Goal: Task Accomplishment & Management: Manage account settings

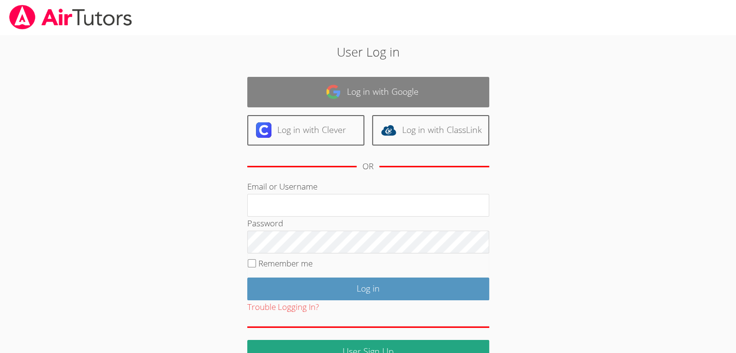
click at [305, 86] on link "Log in with Google" at bounding box center [368, 92] width 242 height 30
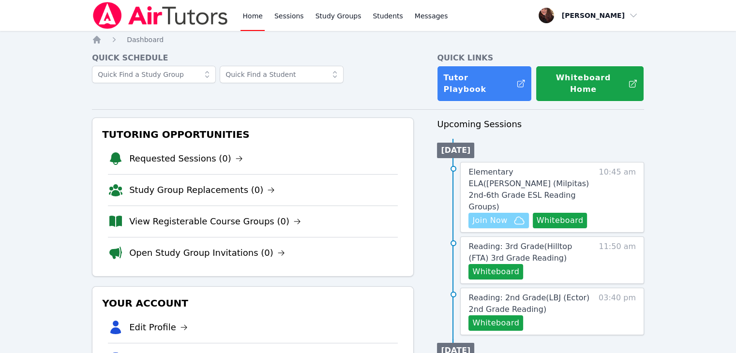
click at [484, 215] on span "Join Now" at bounding box center [489, 221] width 35 height 12
click at [561, 213] on button "Whiteboard" at bounding box center [560, 220] width 55 height 15
click at [506, 173] on span "Elementary ELA ( Mattos (Milpitas) 2nd-6th Grade ESL Reading Groups )" at bounding box center [529, 189] width 121 height 44
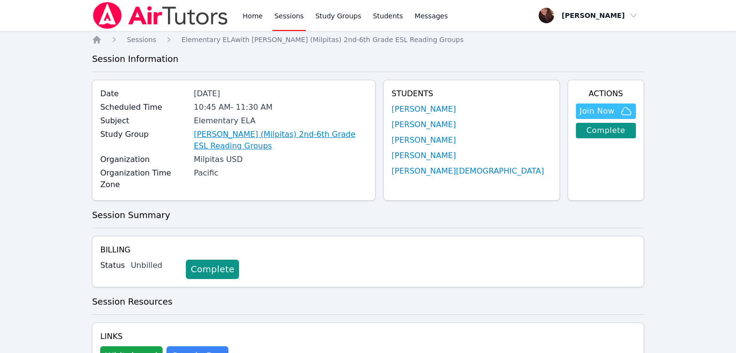
click at [265, 137] on link "Mattos (Milpitas) 2nd-6th Grade ESL Reading Groups" at bounding box center [281, 140] width 174 height 23
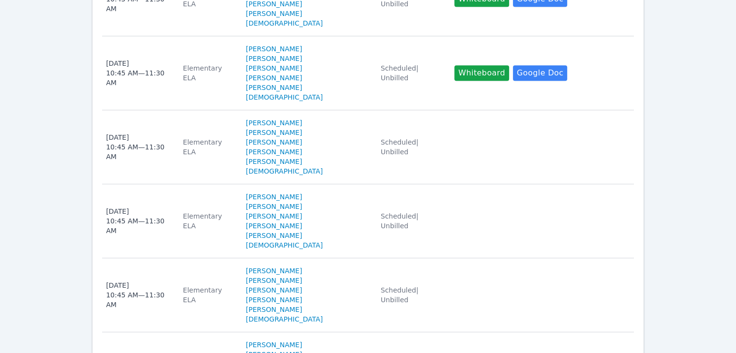
scroll to position [926, 0]
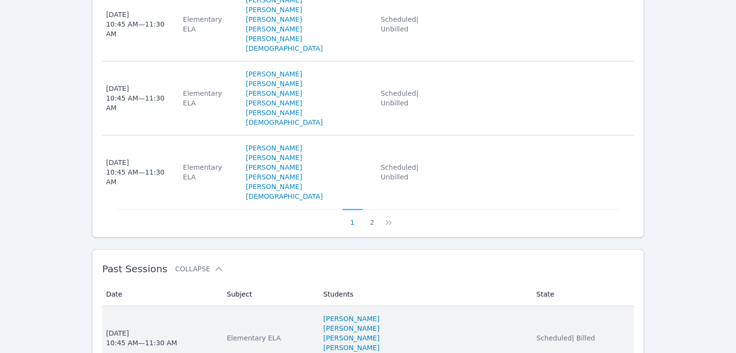
click at [271, 334] on div "Elementary ELA" at bounding box center [269, 339] width 85 height 10
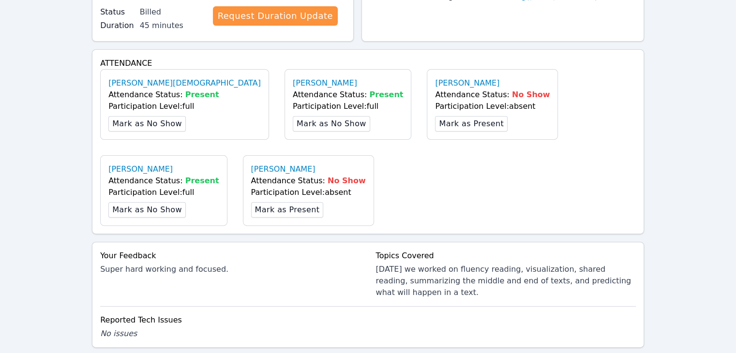
scroll to position [436, 0]
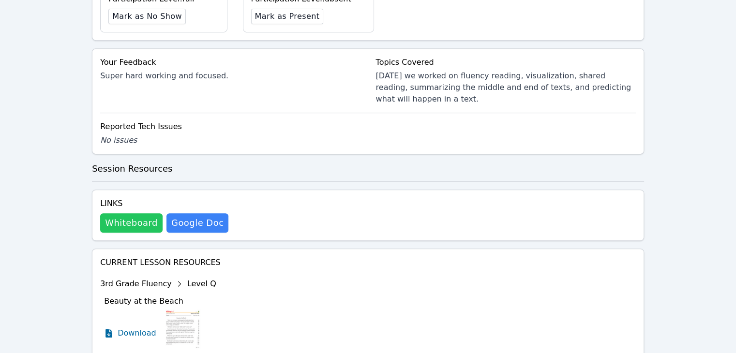
click at [123, 217] on button "Whiteboard" at bounding box center [131, 222] width 62 height 19
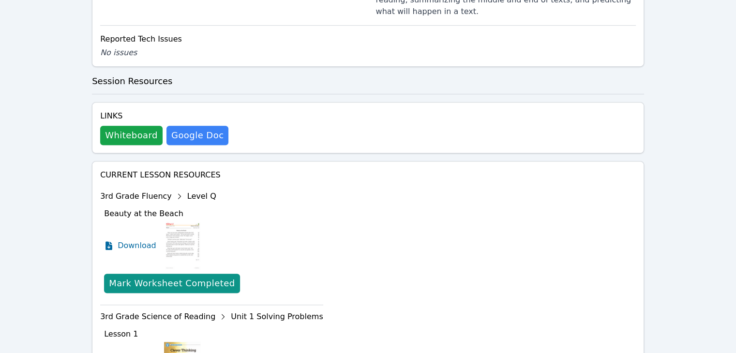
scroll to position [532, 0]
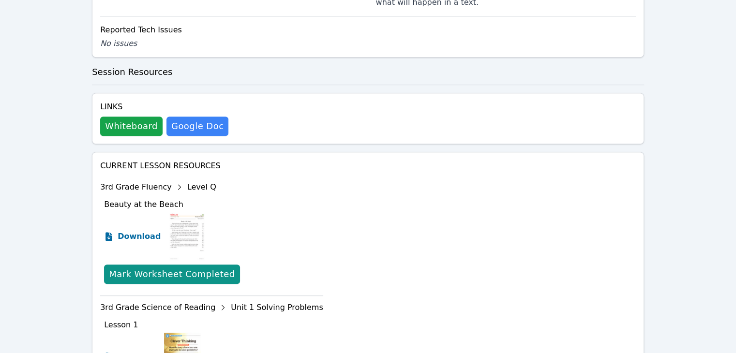
click at [145, 237] on link "Download" at bounding box center [132, 236] width 57 height 48
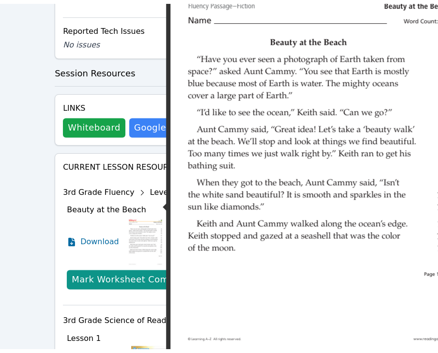
scroll to position [917, 0]
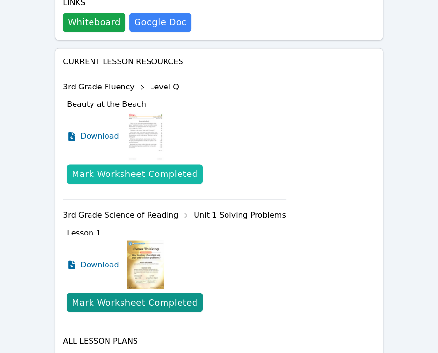
click at [140, 167] on div "Mark Worksheet Completed" at bounding box center [135, 174] width 126 height 14
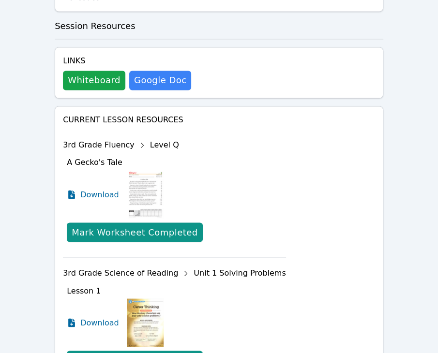
scroll to position [975, 0]
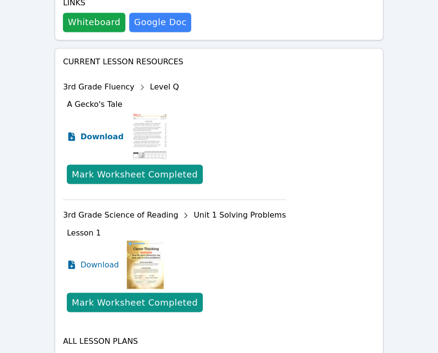
click at [100, 131] on span "Download" at bounding box center [101, 137] width 43 height 12
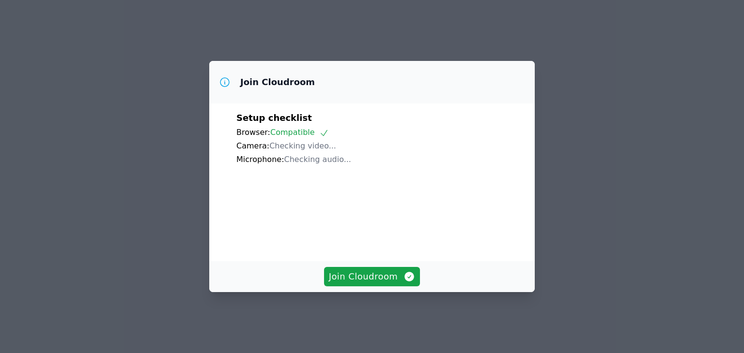
click at [373, 274] on div "Join Cloudroom" at bounding box center [371, 276] width 325 height 31
click at [372, 284] on span "Join Cloudroom" at bounding box center [372, 277] width 87 height 14
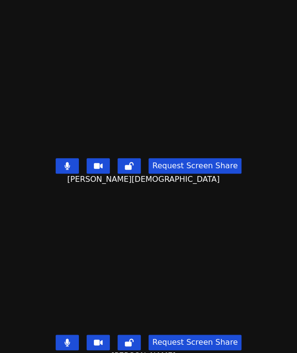
click at [71, 161] on button at bounding box center [67, 165] width 23 height 15
click at [66, 339] on icon at bounding box center [66, 343] width 5 height 8
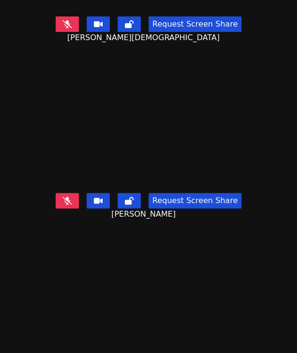
scroll to position [192, 0]
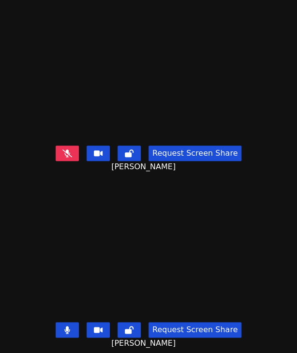
click at [68, 322] on button at bounding box center [67, 329] width 23 height 15
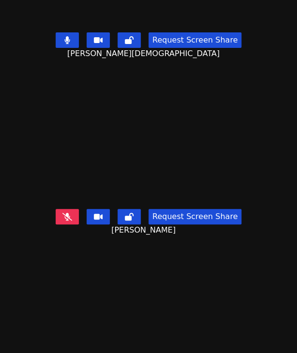
scroll to position [0, 0]
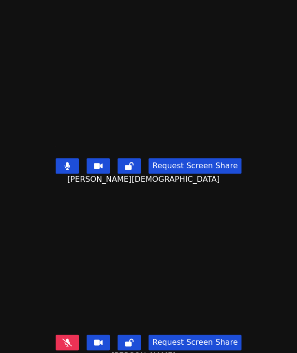
click at [72, 163] on button at bounding box center [67, 165] width 23 height 15
click at [68, 339] on icon at bounding box center [67, 343] width 10 height 8
click at [68, 159] on button at bounding box center [67, 165] width 23 height 15
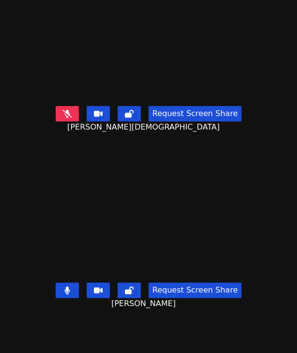
scroll to position [48, 0]
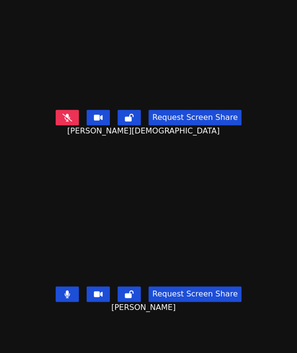
drag, startPoint x: 103, startPoint y: 272, endPoint x: 49, endPoint y: 224, distance: 72.0
click at [71, 112] on button at bounding box center [67, 117] width 23 height 15
click at [66, 290] on icon at bounding box center [66, 294] width 5 height 8
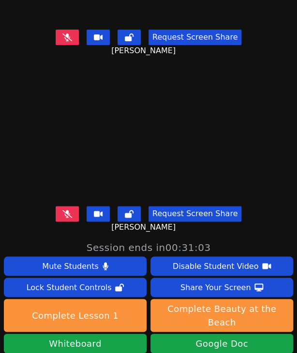
scroll to position [0, 0]
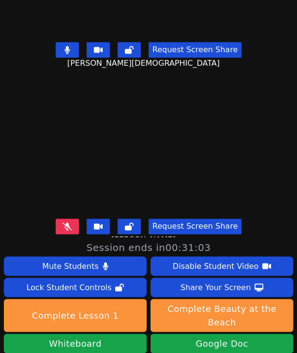
click at [61, 45] on button at bounding box center [67, 49] width 23 height 15
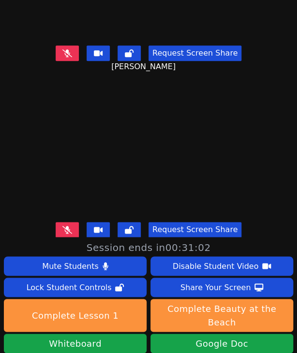
scroll to position [192, 0]
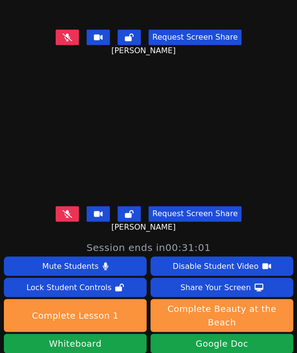
click at [68, 210] on icon at bounding box center [67, 214] width 10 height 8
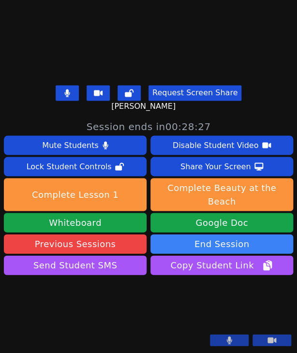
scroll to position [310, 0]
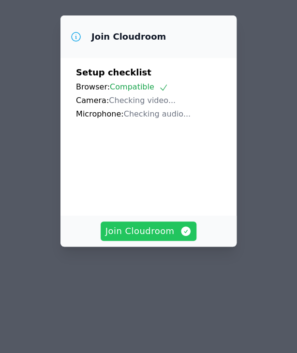
click at [149, 238] on span "Join Cloudroom" at bounding box center [149, 232] width 87 height 14
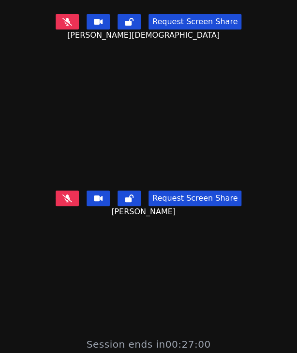
scroll to position [192, 0]
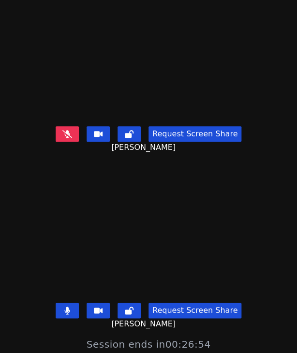
click at [66, 307] on icon at bounding box center [66, 311] width 5 height 8
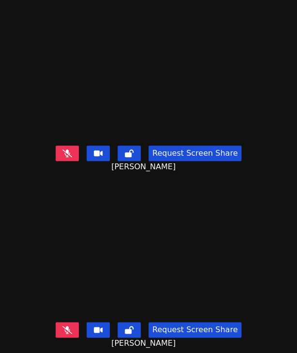
click at [66, 146] on button at bounding box center [67, 153] width 23 height 15
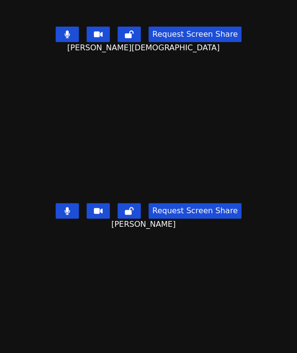
scroll to position [0, 0]
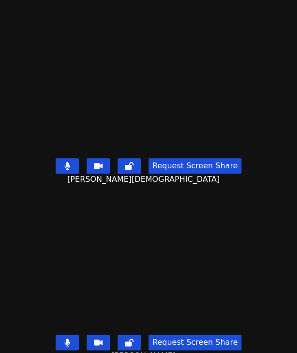
click at [64, 163] on icon at bounding box center [66, 166] width 5 height 8
click at [64, 162] on icon at bounding box center [67, 166] width 10 height 8
click at [68, 339] on button at bounding box center [67, 342] width 23 height 15
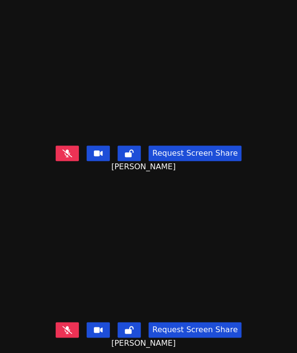
click at [65, 327] on button at bounding box center [67, 329] width 23 height 15
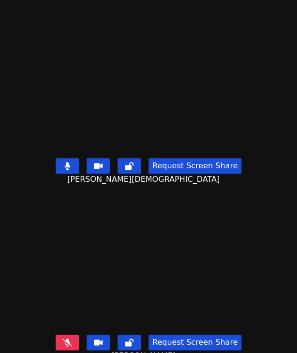
click at [65, 158] on button at bounding box center [67, 165] width 23 height 15
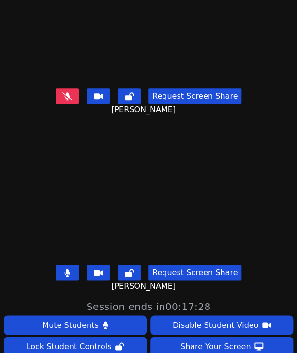
scroll to position [19, 0]
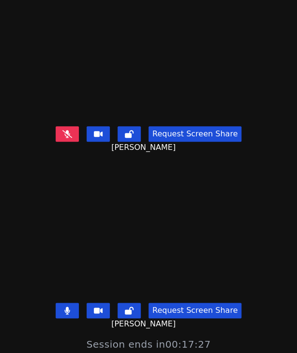
click at [64, 130] on icon at bounding box center [67, 134] width 10 height 8
click at [66, 307] on icon at bounding box center [66, 311] width 5 height 8
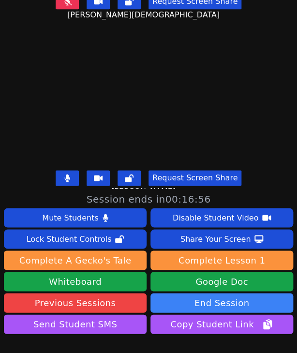
scroll to position [0, 0]
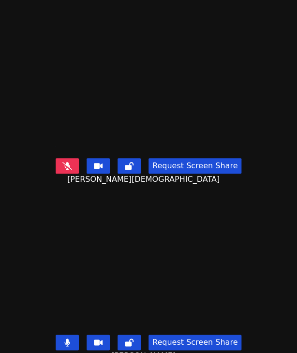
click at [67, 162] on icon at bounding box center [67, 166] width 10 height 8
click at [64, 339] on icon at bounding box center [66, 343] width 5 height 8
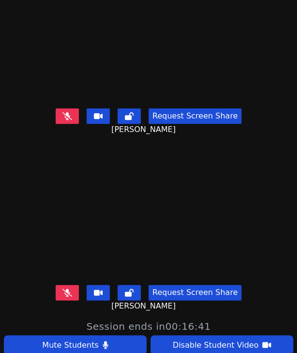
scroll to position [97, 0]
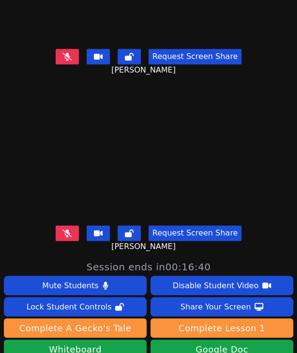
click at [68, 229] on icon at bounding box center [67, 233] width 10 height 8
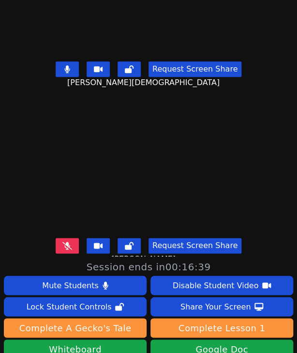
click at [67, 58] on div "Request Screen Share Ayaan Jain" at bounding box center [148, 75] width 297 height 35
click at [67, 68] on icon at bounding box center [67, 69] width 6 height 8
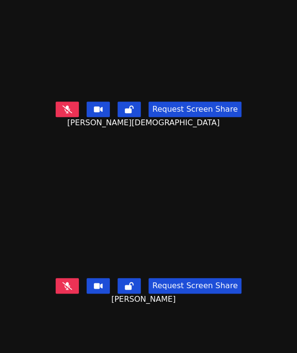
scroll to position [97, 0]
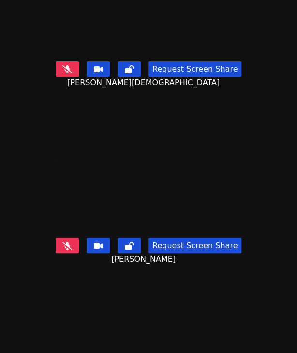
click at [65, 242] on icon at bounding box center [67, 246] width 10 height 8
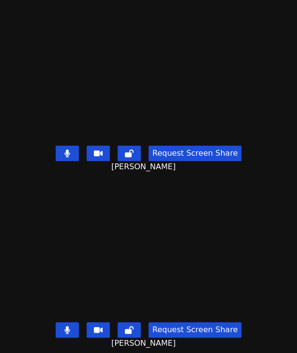
click at [63, 322] on button at bounding box center [67, 329] width 23 height 15
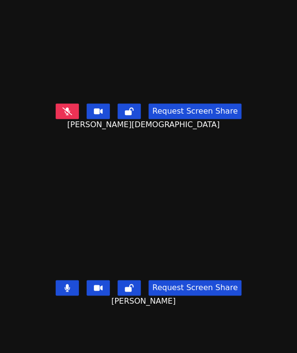
scroll to position [47, 0]
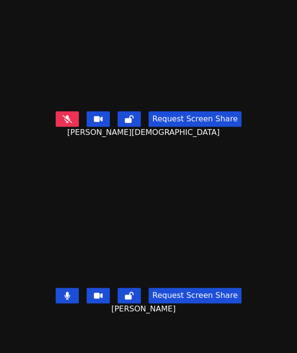
click at [70, 115] on icon at bounding box center [67, 119] width 10 height 8
click at [71, 288] on button at bounding box center [67, 295] width 23 height 15
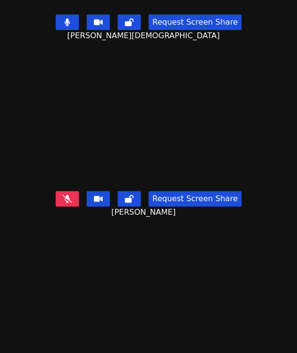
scroll to position [192, 0]
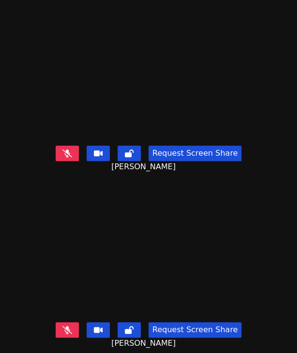
click at [67, 327] on button at bounding box center [67, 329] width 23 height 15
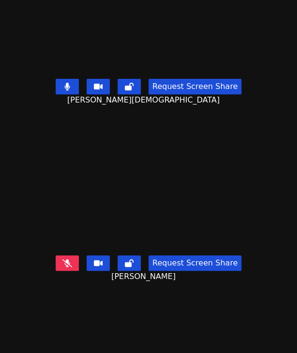
scroll to position [0, 0]
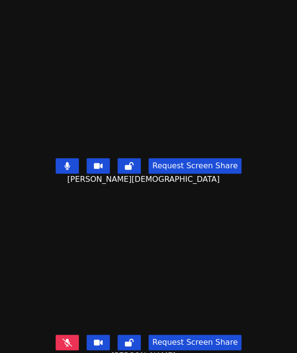
click at [70, 158] on button at bounding box center [67, 165] width 23 height 15
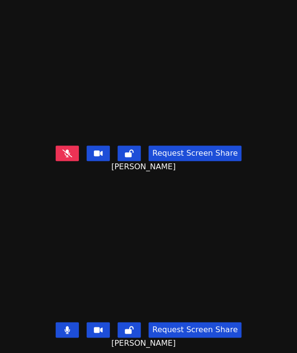
scroll to position [48, 0]
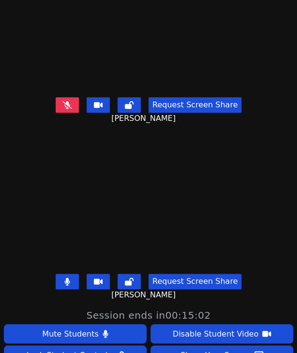
click at [62, 101] on icon at bounding box center [67, 105] width 10 height 8
click at [67, 278] on icon at bounding box center [67, 282] width 6 height 8
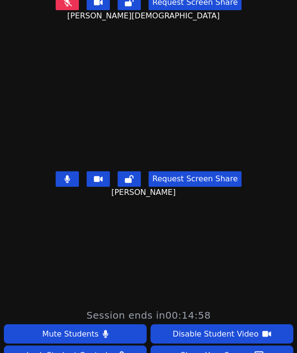
scroll to position [0, 0]
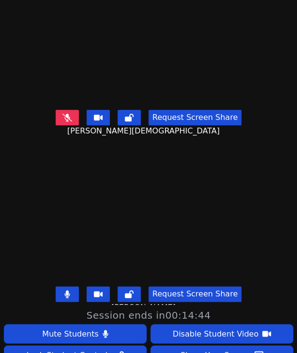
click at [64, 114] on icon at bounding box center [67, 118] width 10 height 8
click at [65, 290] on icon at bounding box center [66, 294] width 5 height 8
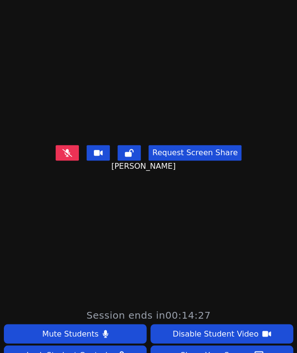
scroll to position [192, 0]
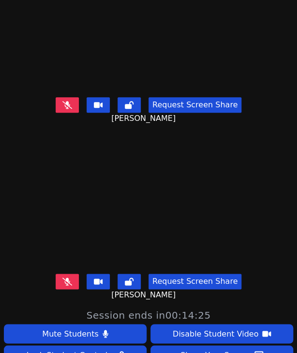
click at [74, 274] on button at bounding box center [67, 281] width 23 height 15
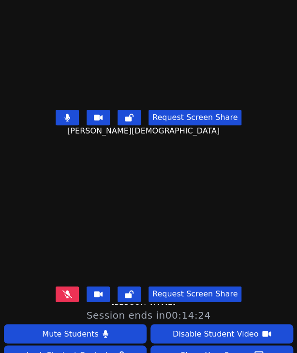
click at [65, 114] on icon at bounding box center [66, 118] width 5 height 8
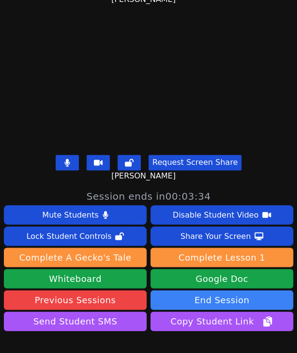
scroll to position [19, 0]
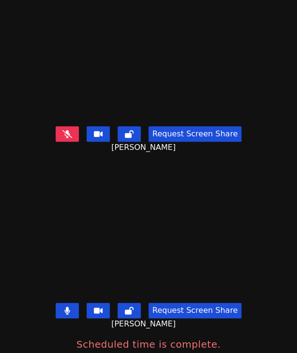
drag, startPoint x: 74, startPoint y: 122, endPoint x: 81, endPoint y: 128, distance: 8.9
click at [74, 126] on button at bounding box center [67, 133] width 23 height 15
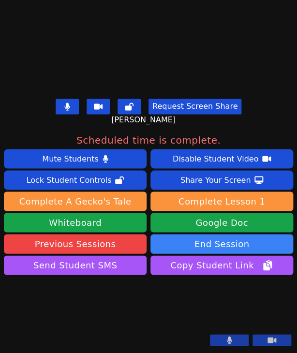
scroll to position [15, 0]
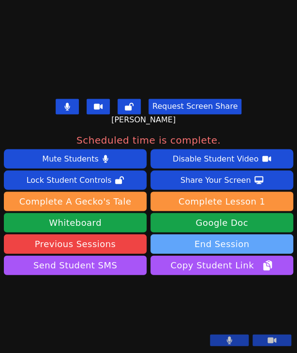
click at [205, 234] on button "End Session" at bounding box center [222, 243] width 143 height 19
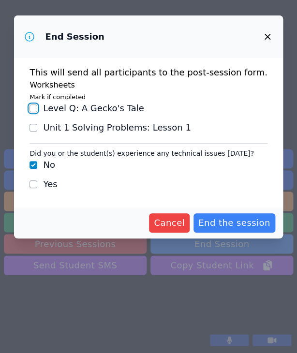
click at [37, 108] on input "Level Q : A Gecko's Tale" at bounding box center [34, 109] width 8 height 8
checkbox input "true"
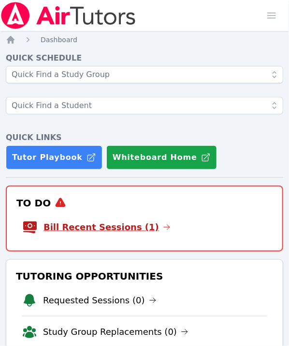
click at [134, 226] on link "Bill Recent Sessions (1)" at bounding box center [107, 227] width 127 height 14
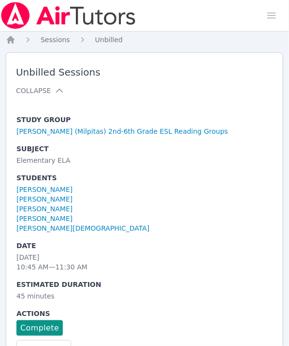
scroll to position [36, 0]
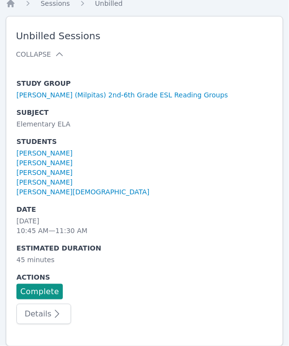
click at [60, 289] on div "Complete" at bounding box center [122, 291] width 212 height 15
click at [52, 291] on link "Complete" at bounding box center [39, 291] width 46 height 15
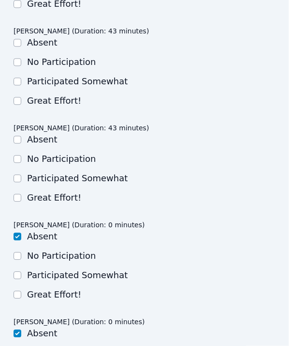
scroll to position [472, 0]
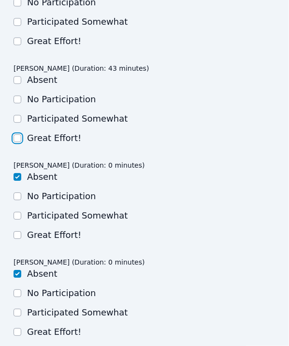
click at [21, 134] on input "Great Effort!" at bounding box center [18, 138] width 8 height 8
checkbox input "true"
click at [15, 37] on input "Great Effort!" at bounding box center [18, 41] width 8 height 8
checkbox input "true"
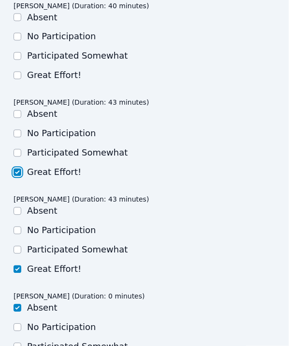
scroll to position [327, 0]
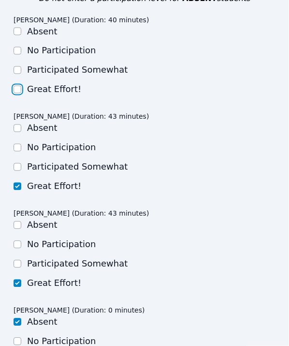
click at [17, 86] on input "Great Effort!" at bounding box center [18, 90] width 8 height 8
checkbox input "true"
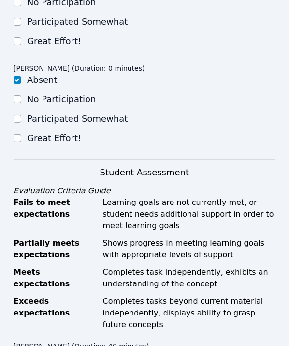
scroll to position [1004, 0]
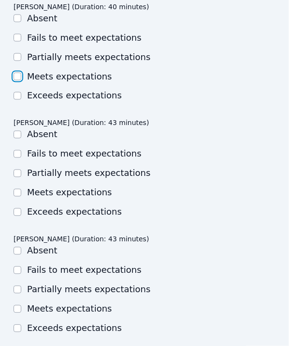
click at [17, 73] on input "Meets expectations" at bounding box center [18, 77] width 8 height 8
checkbox input "true"
click at [16, 189] on input "Meets expectations" at bounding box center [18, 193] width 8 height 8
checkbox input "true"
click at [19, 324] on input "Exceeds expectations" at bounding box center [18, 328] width 8 height 8
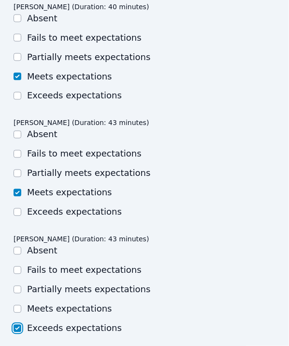
checkbox input "true"
click at [19, 53] on input "Partially meets expectations" at bounding box center [18, 57] width 8 height 8
checkbox input "true"
checkbox input "false"
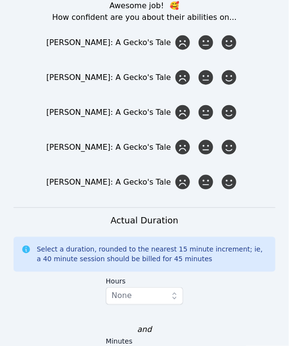
scroll to position [1537, 0]
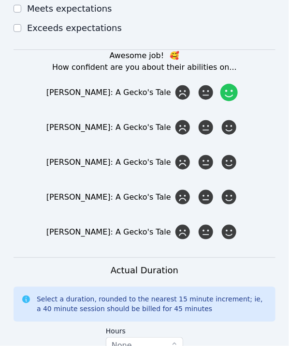
click at [230, 84] on icon at bounding box center [229, 92] width 17 height 17
click at [0, 0] on input "radio" at bounding box center [0, 0] width 0 height 0
click at [228, 119] on icon at bounding box center [229, 127] width 17 height 17
click at [0, 0] on input "radio" at bounding box center [0, 0] width 0 height 0
click at [235, 166] on div "Awesome job! 🥰 How confident are you about their abilities on... Ayaan Jain: A …" at bounding box center [145, 146] width 262 height 192
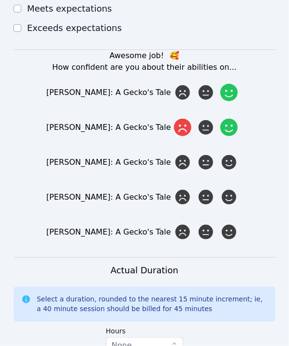
click at [181, 119] on icon at bounding box center [182, 127] width 17 height 17
click at [0, 0] on input "radio" at bounding box center [0, 0] width 0 height 0
click at [239, 187] on div at bounding box center [229, 196] width 19 height 19
click at [0, 0] on input "radio" at bounding box center [0, 0] width 0 height 0
click at [232, 153] on icon at bounding box center [229, 161] width 17 height 17
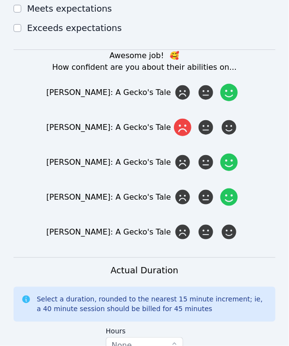
click at [0, 0] on input "radio" at bounding box center [0, 0] width 0 height 0
click at [184, 228] on icon at bounding box center [182, 231] width 17 height 17
click at [0, 0] on input "radio" at bounding box center [0, 0] width 0 height 0
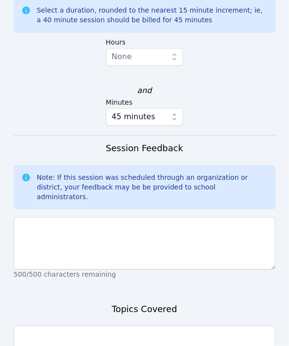
scroll to position [1827, 0]
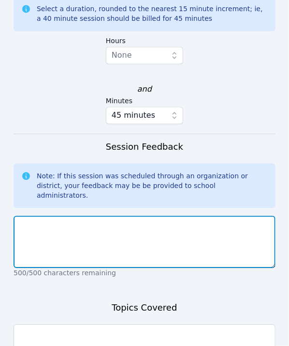
click at [107, 222] on textarea at bounding box center [145, 241] width 262 height 52
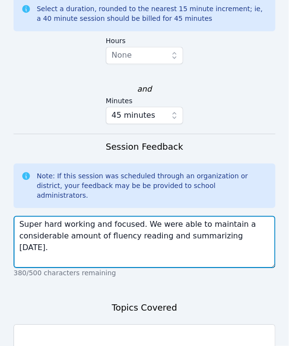
type textarea "Super hard working and focused. We were able to maintain a considerable amount …"
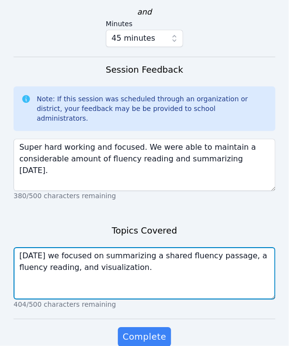
scroll to position [1907, 0]
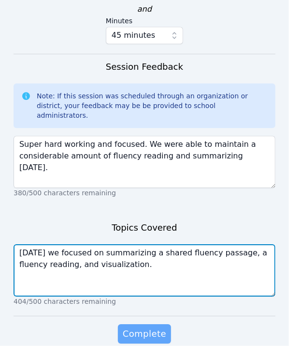
type textarea "Today we focused on summarizing a shared fluency passage, a fluency reading, an…"
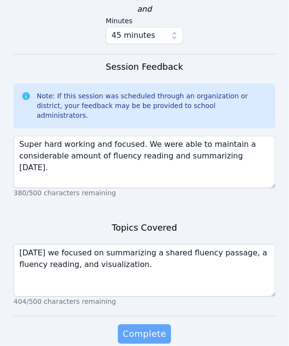
click at [164, 327] on span "Complete" at bounding box center [145, 334] width 44 height 14
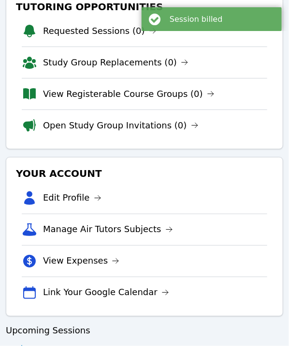
scroll to position [438, 0]
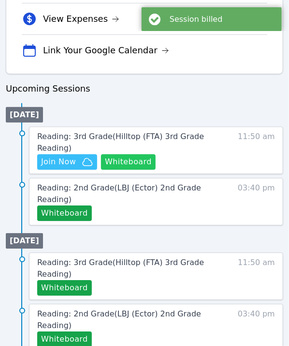
click at [126, 160] on button "Whiteboard" at bounding box center [128, 161] width 55 height 15
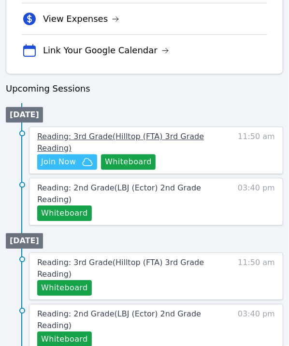
click at [100, 137] on span "Reading: 3rd Grade ( Hilltop (FTA) 3rd Grade Reading )" at bounding box center [120, 142] width 167 height 21
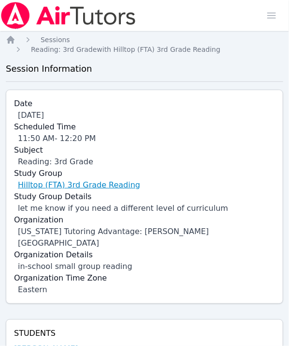
click at [82, 179] on link "Hilltop (FTA) 3rd Grade Reading" at bounding box center [79, 185] width 122 height 12
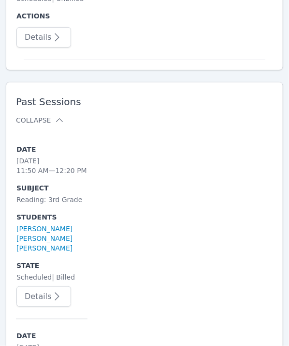
scroll to position [2829, 0]
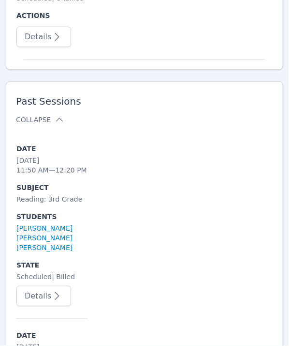
click at [39, 286] on button "Details" at bounding box center [43, 296] width 55 height 20
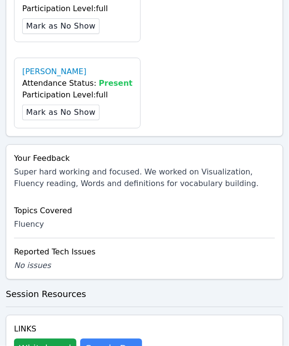
scroll to position [823, 0]
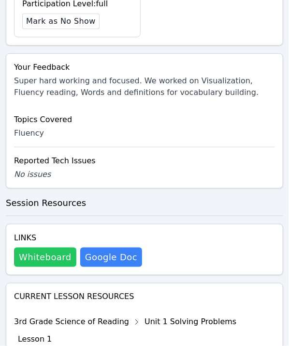
click at [60, 247] on button "Whiteboard" at bounding box center [45, 256] width 62 height 19
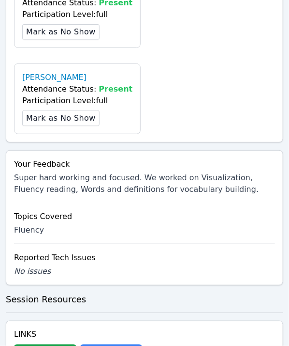
scroll to position [833, 0]
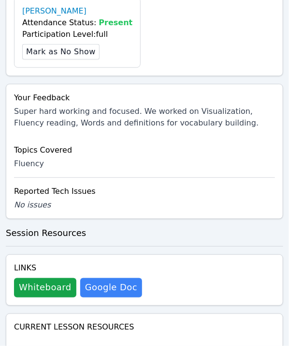
scroll to position [929, 0]
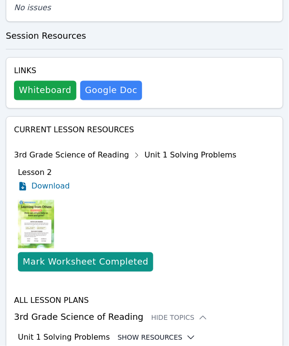
click at [134, 333] on button "Show Resources" at bounding box center [157, 338] width 78 height 10
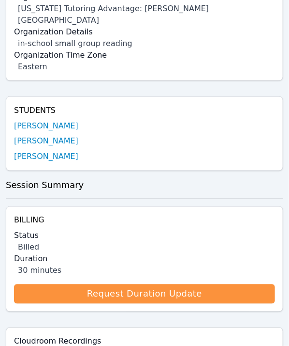
scroll to position [0, 0]
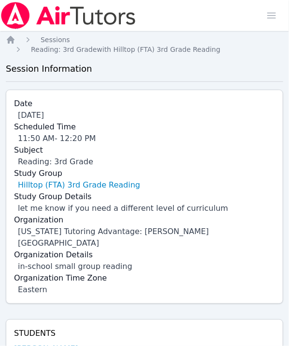
click at [7, 44] on icon "Breadcrumb" at bounding box center [11, 40] width 10 height 10
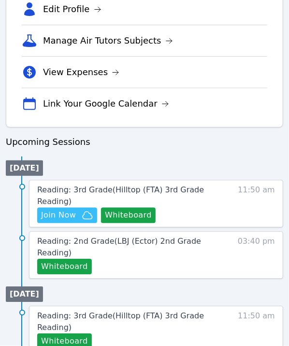
scroll to position [387, 0]
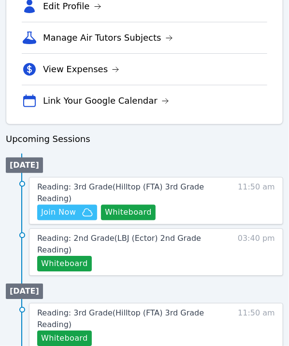
click at [56, 15] on li "Edit Profile" at bounding box center [145, 6] width 246 height 31
click at [62, 4] on link "Edit Profile" at bounding box center [72, 7] width 59 height 14
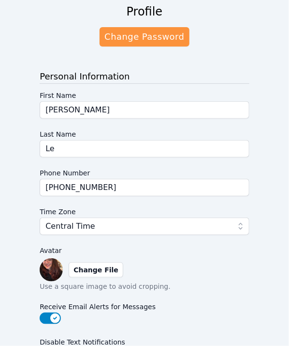
scroll to position [97, 0]
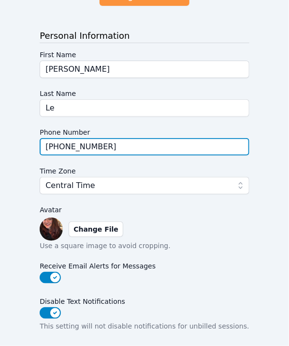
drag, startPoint x: 141, startPoint y: 148, endPoint x: -4, endPoint y: 156, distance: 145.0
click at [0, 156] on html "Home Sessions Study Groups Students Messages Open user menu Tiffany Le Open mai…" at bounding box center [144, 76] width 289 height 346
type input "912-531-7975"
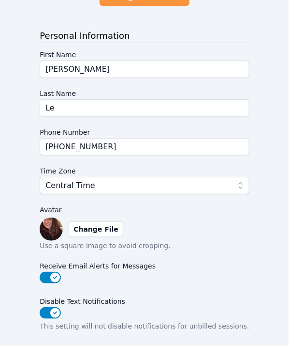
click at [104, 197] on form "Personal Information First Name Tiffany Last Name Le Phone Number 912-531-7975 …" at bounding box center [145, 256] width 210 height 455
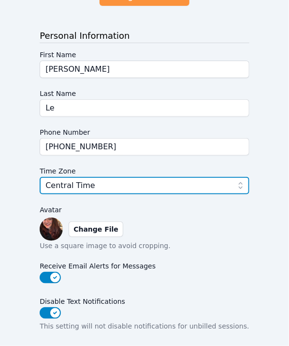
click at [103, 192] on button "Central Time" at bounding box center [145, 185] width 210 height 17
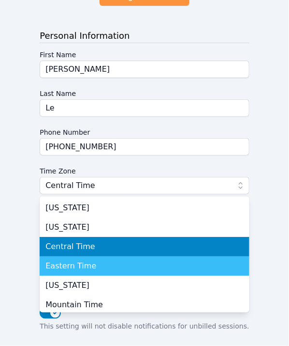
click at [91, 264] on span "Eastern Time" at bounding box center [71, 266] width 51 height 12
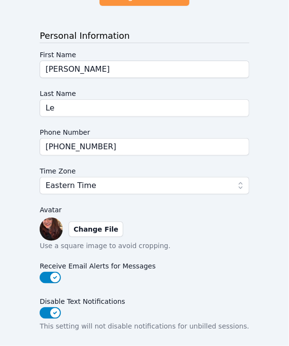
click at [32, 250] on div "Profile Change Password Personal Information First Name Tiffany Last Name Le Ph…" at bounding box center [145, 229] width 278 height 548
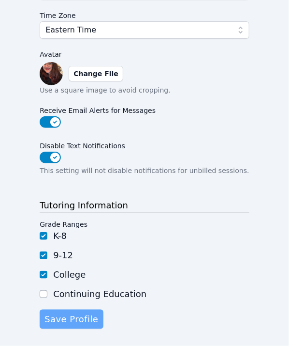
click at [83, 312] on span "Save Profile" at bounding box center [72, 319] width 54 height 14
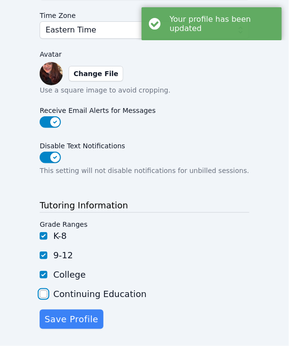
click at [47, 290] on input "Continuing Education" at bounding box center [44, 294] width 8 height 8
checkbox input "true"
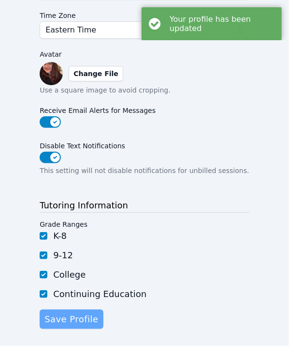
click at [80, 316] on span "Save Profile" at bounding box center [72, 319] width 54 height 14
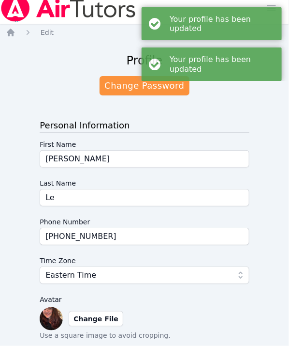
scroll to position [0, 0]
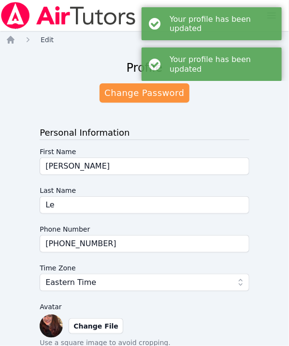
click at [43, 38] on span "Edit" at bounding box center [47, 40] width 13 height 8
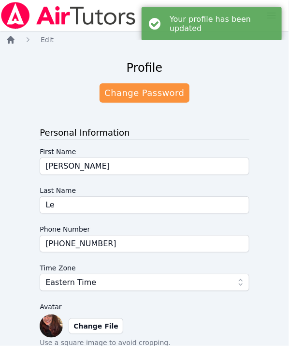
click at [7, 43] on icon "Breadcrumb" at bounding box center [11, 40] width 10 height 10
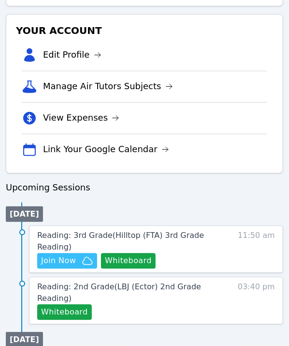
scroll to position [339, 0]
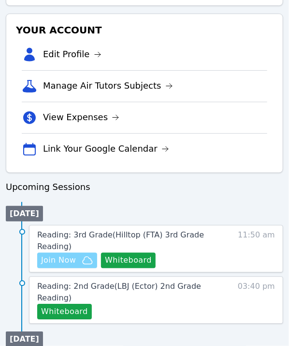
click at [85, 263] on icon "button" at bounding box center [88, 261] width 12 height 12
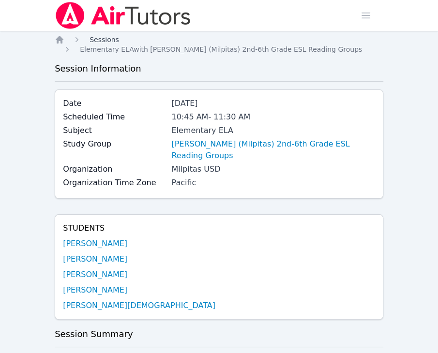
click at [106, 43] on span "Sessions" at bounding box center [105, 40] width 30 height 8
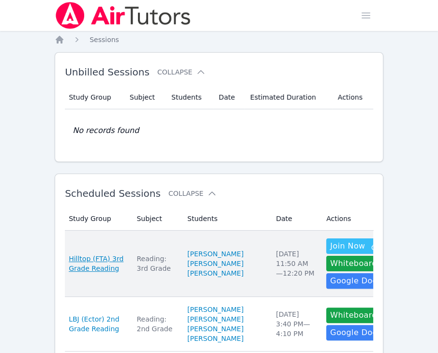
click at [87, 260] on span "Hilltop (FTA) 3rd Grade Reading" at bounding box center [97, 263] width 56 height 19
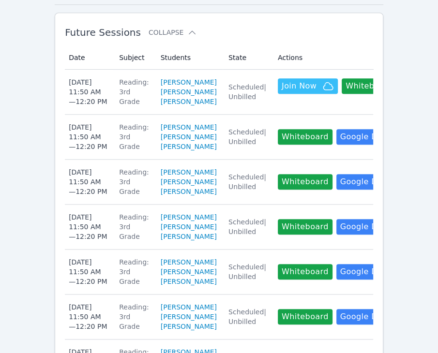
scroll to position [344, 0]
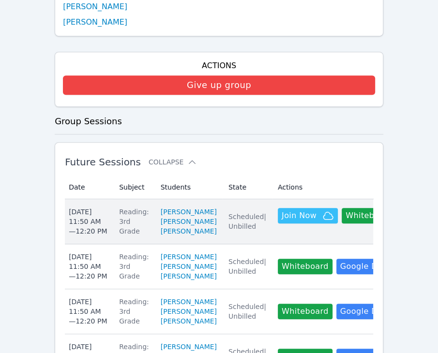
click at [131, 218] on div "Reading: 3rd Grade" at bounding box center [134, 221] width 30 height 29
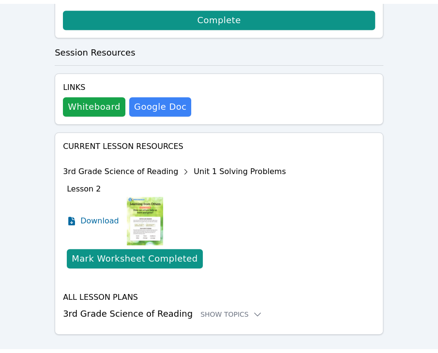
scroll to position [462, 0]
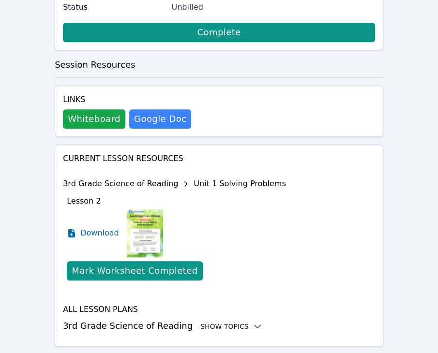
click at [219, 322] on div "Show Topics" at bounding box center [231, 327] width 62 height 10
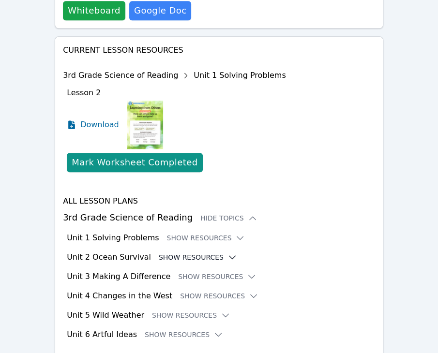
scroll to position [580, 0]
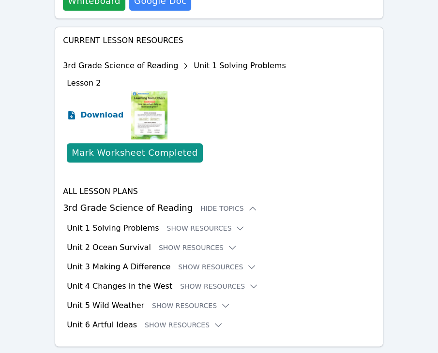
click at [107, 109] on span "Download" at bounding box center [101, 115] width 43 height 12
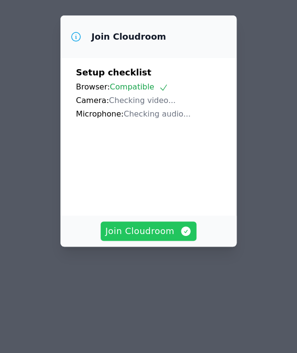
click at [161, 238] on span "Join Cloudroom" at bounding box center [149, 232] width 87 height 14
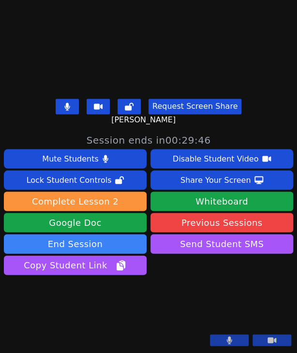
scroll to position [310, 0]
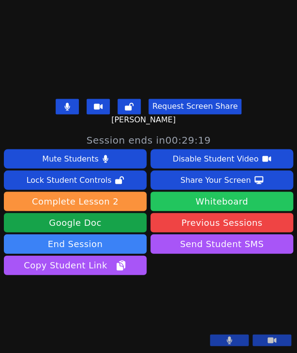
click at [180, 192] on button "Whiteboard" at bounding box center [222, 201] width 143 height 19
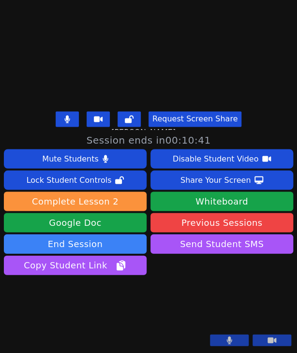
scroll to position [19, 0]
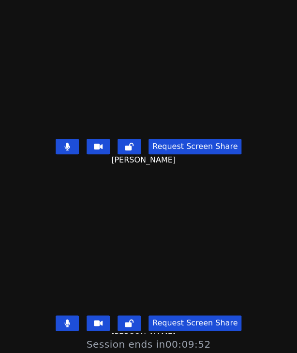
click at [53, 316] on div "Request Screen Share Addison Reyes-Barboza" at bounding box center [148, 329] width 297 height 35
click at [65, 319] on icon at bounding box center [66, 323] width 5 height 8
click at [63, 319] on icon at bounding box center [67, 323] width 10 height 8
click at [70, 139] on button at bounding box center [67, 146] width 23 height 15
click at [62, 143] on icon at bounding box center [67, 147] width 10 height 8
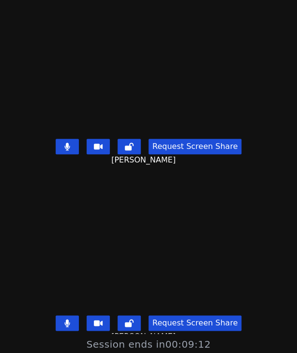
click at [68, 320] on icon at bounding box center [67, 323] width 6 height 8
click at [75, 319] on button at bounding box center [67, 323] width 23 height 15
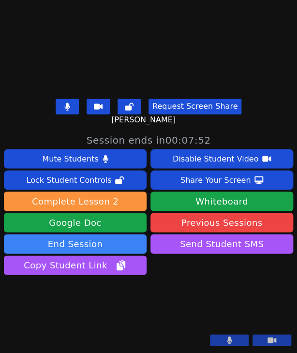
scroll to position [310, 0]
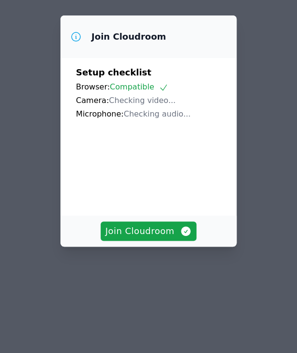
click at [168, 200] on video at bounding box center [148, 164] width 145 height 73
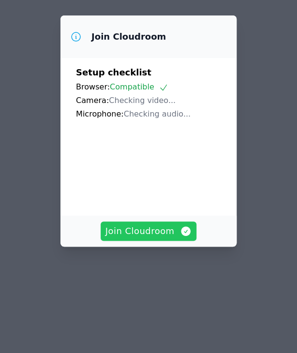
click at [163, 238] on span "Join Cloudroom" at bounding box center [149, 232] width 87 height 14
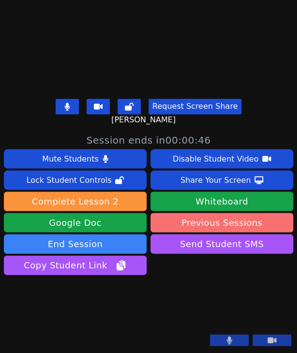
scroll to position [19, 0]
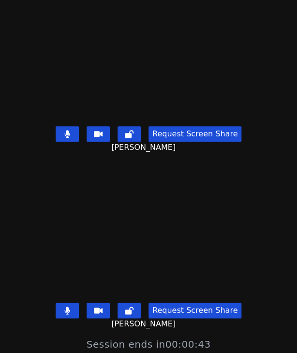
drag, startPoint x: 76, startPoint y: 125, endPoint x: 93, endPoint y: 162, distance: 40.7
click at [75, 126] on button at bounding box center [67, 133] width 23 height 15
click at [74, 305] on button at bounding box center [67, 310] width 23 height 15
click at [65, 126] on button at bounding box center [67, 133] width 23 height 15
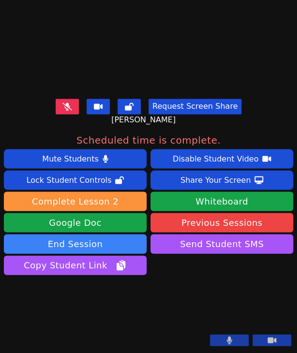
scroll to position [0, 0]
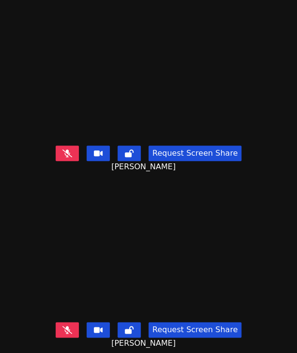
click at [64, 146] on button at bounding box center [67, 153] width 23 height 15
click at [65, 150] on icon at bounding box center [66, 154] width 5 height 8
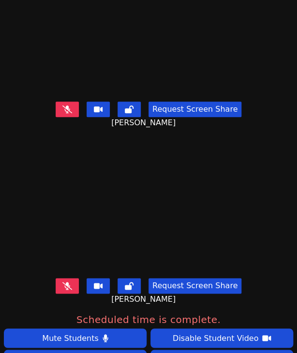
scroll to position [290, 0]
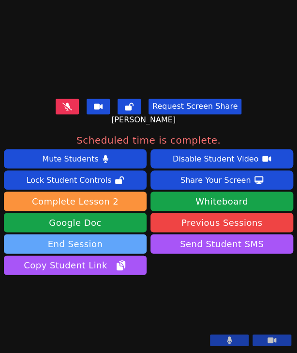
click at [85, 234] on button "End Session" at bounding box center [75, 243] width 143 height 19
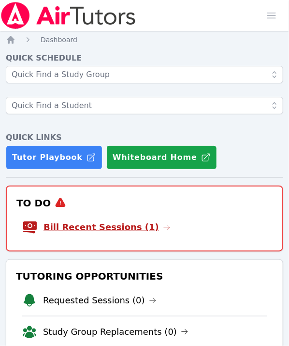
click at [112, 225] on link "Bill Recent Sessions (1)" at bounding box center [107, 227] width 127 height 14
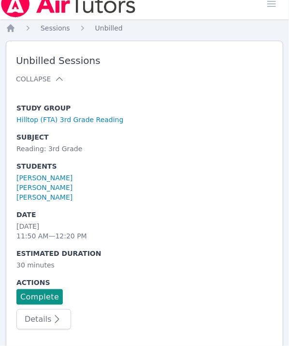
scroll to position [17, 0]
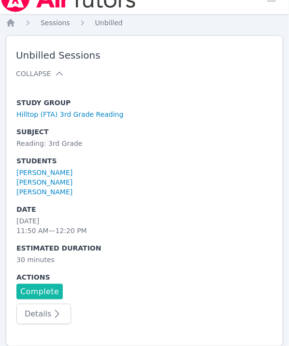
click at [40, 291] on link "Complete" at bounding box center [39, 291] width 46 height 15
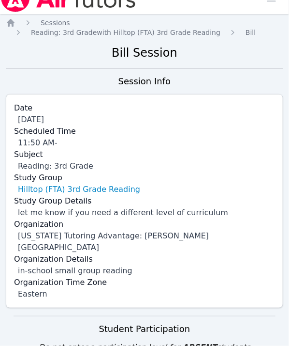
scroll to position [307, 0]
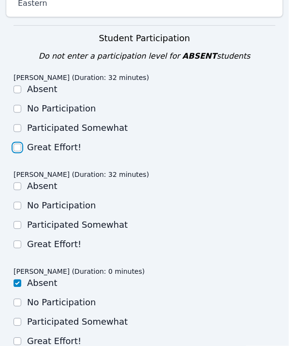
click at [15, 144] on input "Great Effort!" at bounding box center [18, 148] width 8 height 8
checkbox input "true"
click at [21, 239] on div "Great Effort!" at bounding box center [145, 245] width 262 height 12
click at [22, 239] on div "Great Effort!" at bounding box center [145, 245] width 262 height 12
click at [21, 239] on div "Great Effort!" at bounding box center [145, 245] width 262 height 12
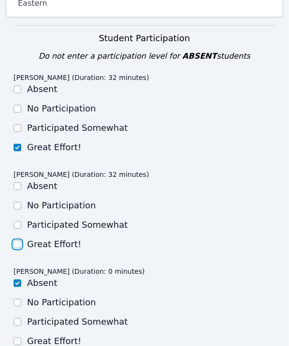
click at [21, 241] on input "Great Effort!" at bounding box center [18, 245] width 8 height 8
checkbox input "true"
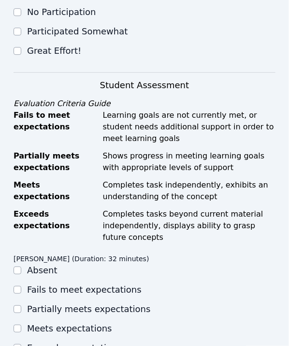
scroll to position [840, 0]
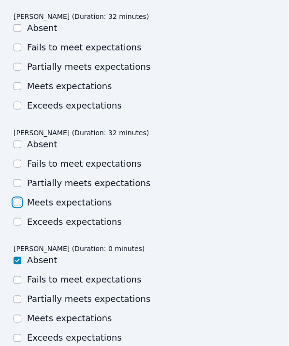
click at [18, 198] on input "Meets expectations" at bounding box center [18, 202] width 8 height 8
checkbox input "true"
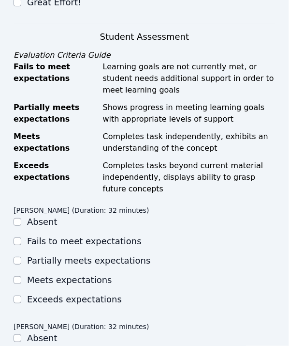
click at [21, 274] on div "Meets expectations" at bounding box center [145, 280] width 262 height 12
click at [20, 276] on input "Meets expectations" at bounding box center [18, 280] width 8 height 8
checkbox input "true"
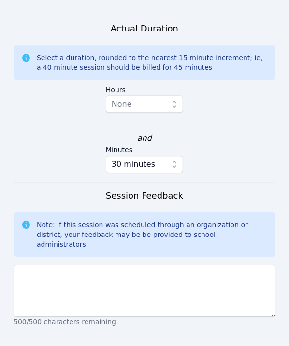
scroll to position [1275, 0]
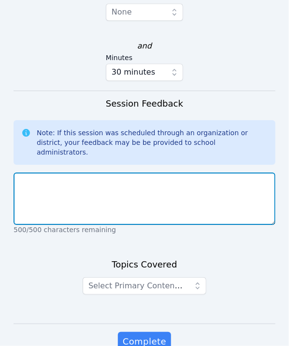
click at [114, 192] on textarea at bounding box center [145, 198] width 262 height 52
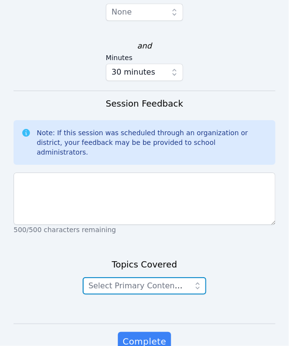
click at [145, 281] on span "Select Primary Content Focus" at bounding box center [146, 285] width 114 height 9
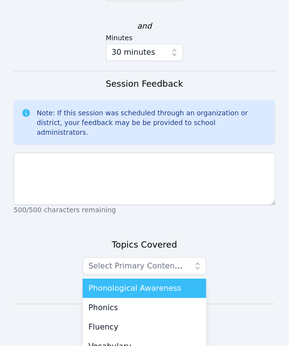
scroll to position [1305, 0]
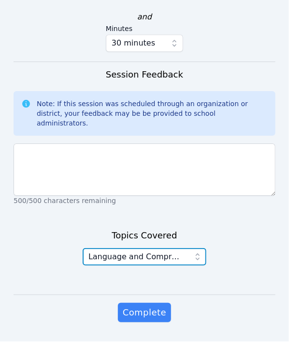
scroll to position [1278, 0]
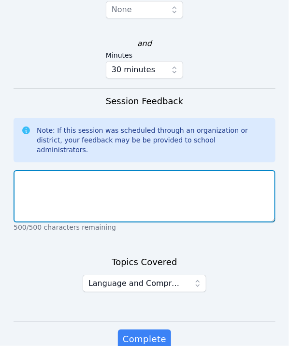
click at [39, 172] on textarea at bounding box center [145, 196] width 262 height 52
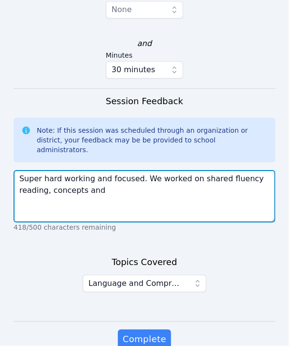
click at [101, 181] on textarea "Super hard working and focused. We worked on shared fluency reading, concepts a…" at bounding box center [145, 196] width 262 height 52
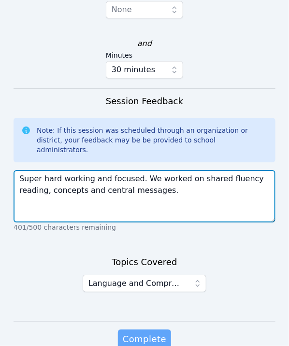
type textarea "Super hard working and focused. We worked on shared fluency reading, concepts a…"
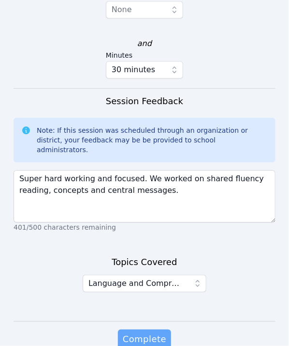
click at [136, 332] on span "Complete" at bounding box center [145, 339] width 44 height 14
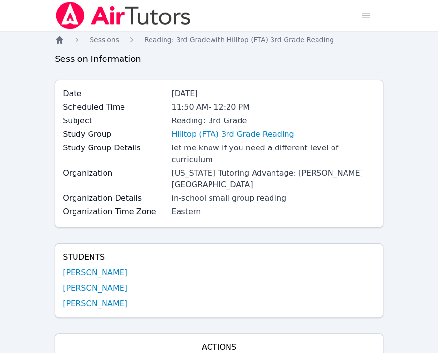
click at [57, 40] on icon "Breadcrumb" at bounding box center [60, 40] width 8 height 8
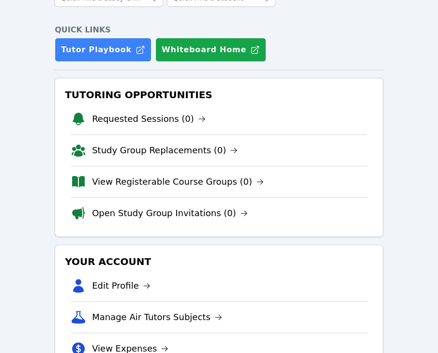
scroll to position [290, 0]
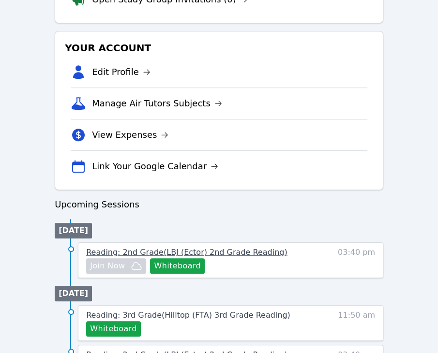
click at [205, 253] on span "Reading: 2nd Grade ( LBJ (Ector) 2nd Grade Reading )" at bounding box center [186, 252] width 201 height 9
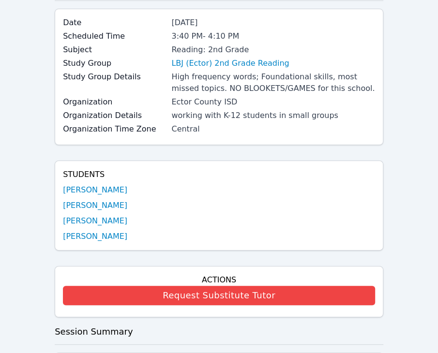
scroll to position [48, 0]
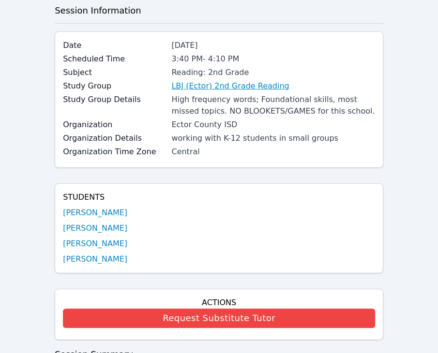
click at [224, 90] on link "LBJ (Ector) 2nd Grade Reading" at bounding box center [230, 86] width 118 height 12
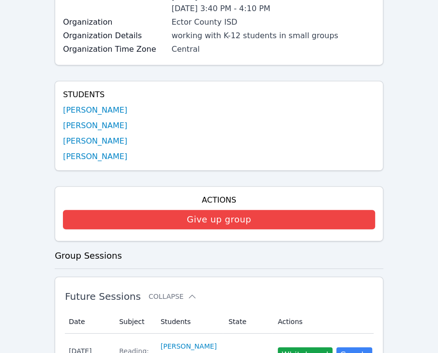
scroll to position [339, 0]
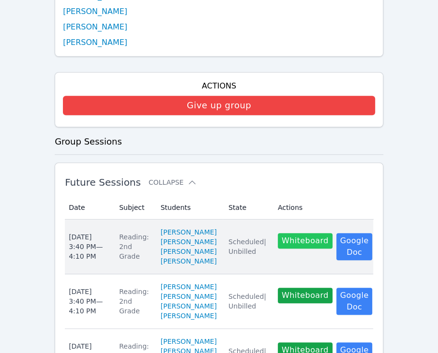
click at [288, 249] on button "Whiteboard" at bounding box center [305, 240] width 55 height 15
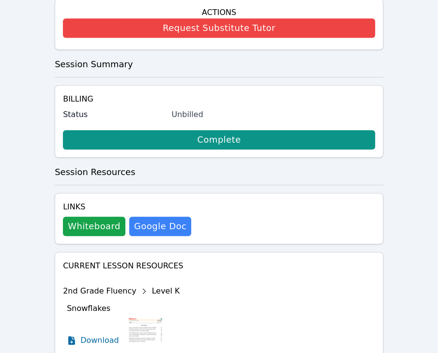
scroll to position [97, 0]
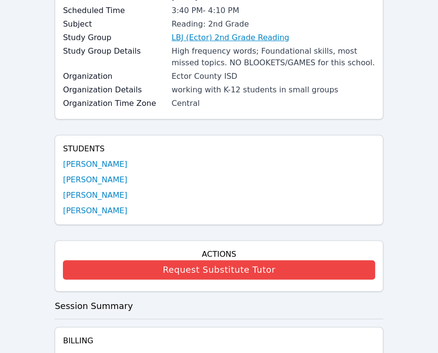
click at [248, 37] on link "LBJ (Ector) 2nd Grade Reading" at bounding box center [230, 38] width 118 height 12
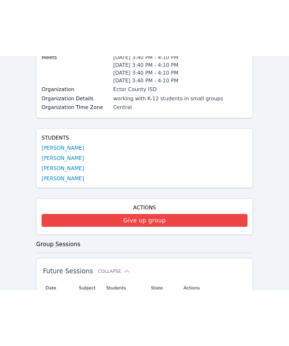
scroll to position [339, 0]
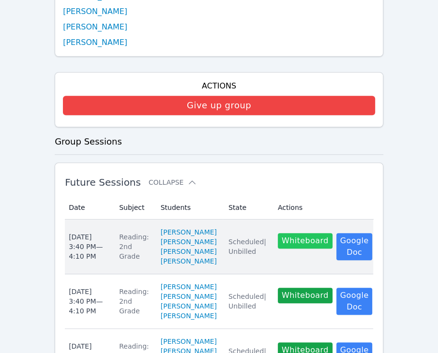
click at [300, 249] on button "Whiteboard" at bounding box center [305, 240] width 55 height 15
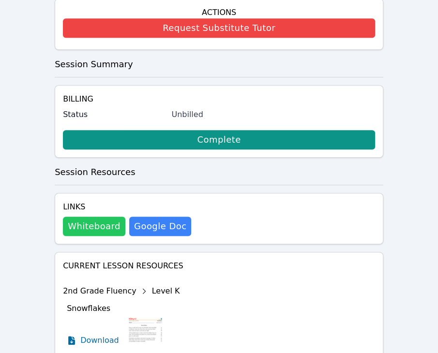
click at [95, 222] on button "Whiteboard" at bounding box center [94, 226] width 62 height 19
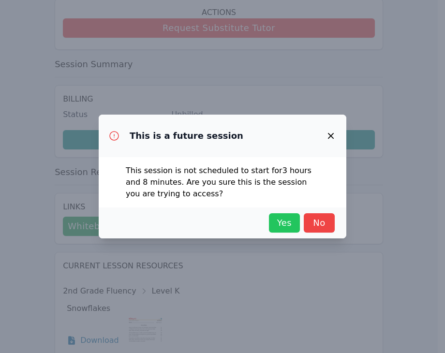
click at [270, 216] on button "Yes" at bounding box center [284, 222] width 31 height 19
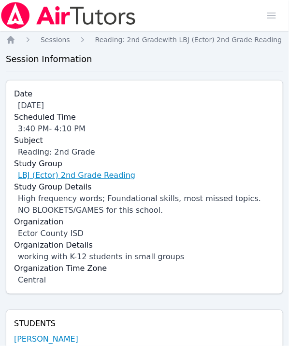
click at [63, 176] on link "LBJ (Ector) 2nd Grade Reading" at bounding box center [77, 175] width 118 height 12
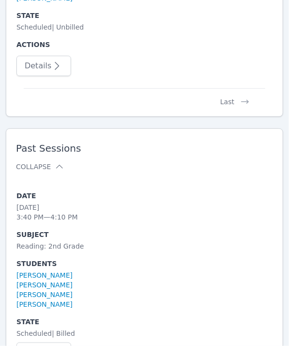
scroll to position [3001, 0]
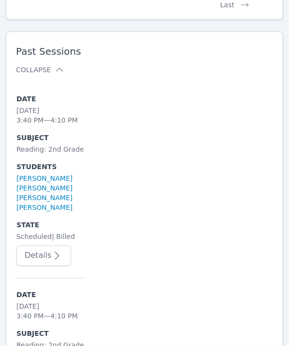
click at [42, 250] on button "Details" at bounding box center [43, 255] width 55 height 20
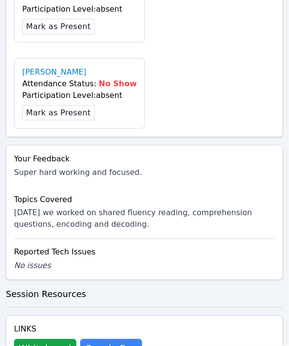
scroll to position [1123, 0]
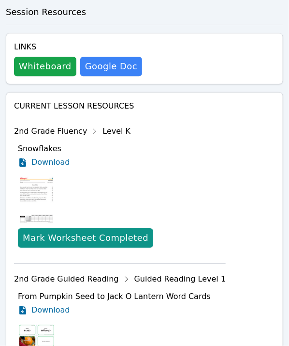
scroll to position [1164, 0]
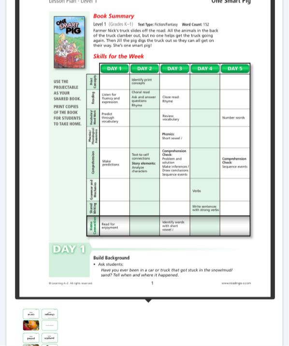
scroll to position [1939, 0]
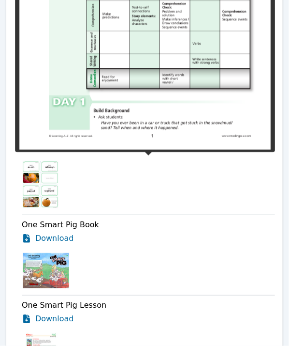
scroll to position [2084, 0]
